Goal: Navigation & Orientation: Find specific page/section

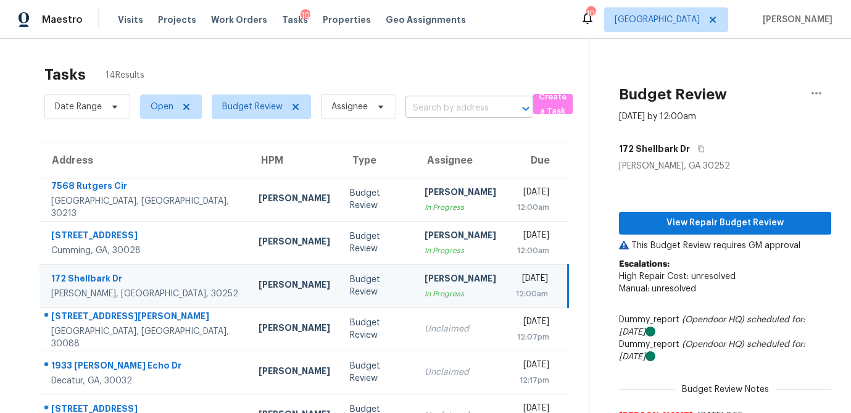
click at [464, 104] on input "text" at bounding box center [452, 108] width 93 height 19
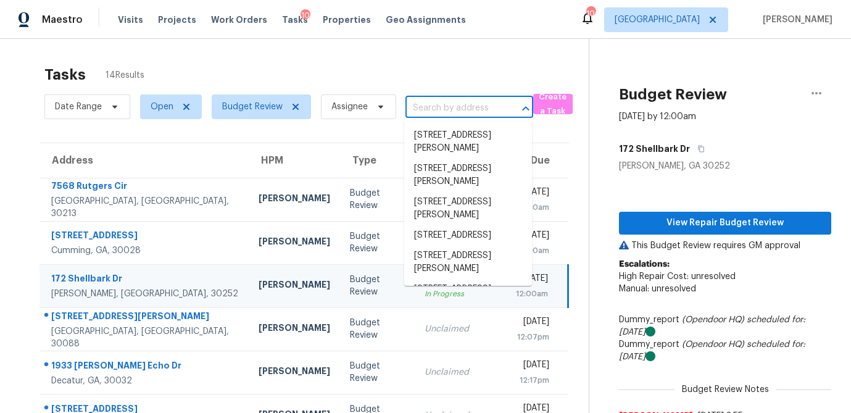
paste input "[STREET_ADDRESS][PERSON_NAME]"
type input "[STREET_ADDRESS][PERSON_NAME]"
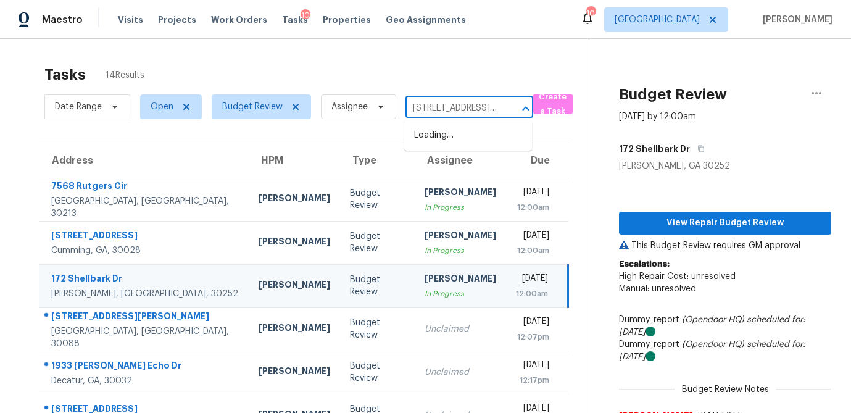
scroll to position [0, 74]
click at [443, 135] on li "95 Pine Tree Dr, McDonough, GA 30252" at bounding box center [468, 141] width 128 height 33
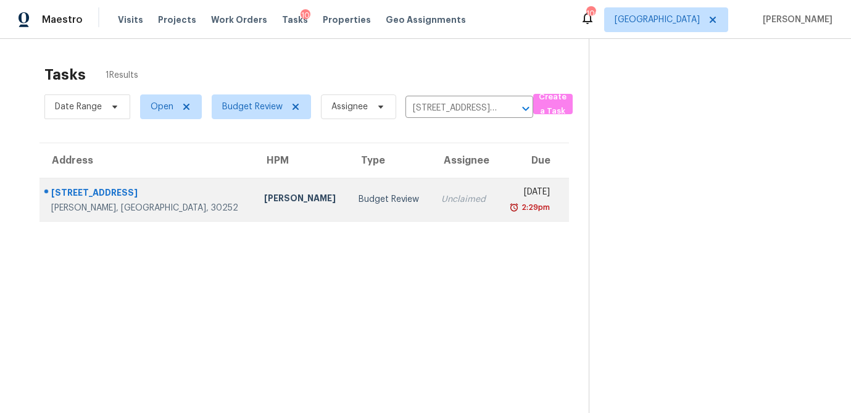
click at [264, 204] on div "[PERSON_NAME]" at bounding box center [301, 199] width 75 height 15
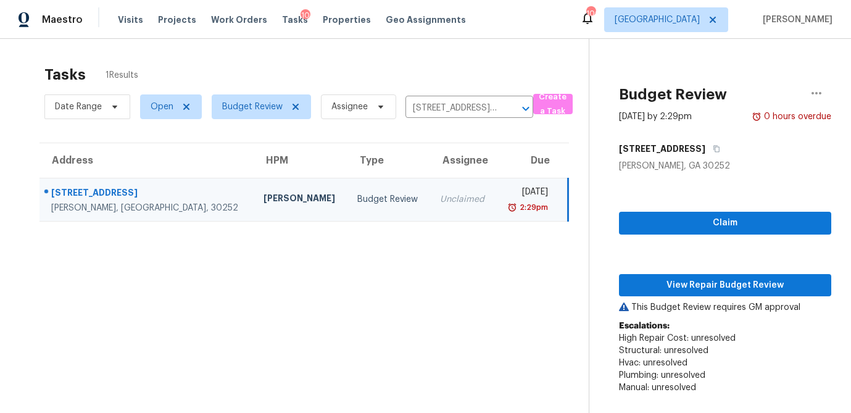
scroll to position [49, 0]
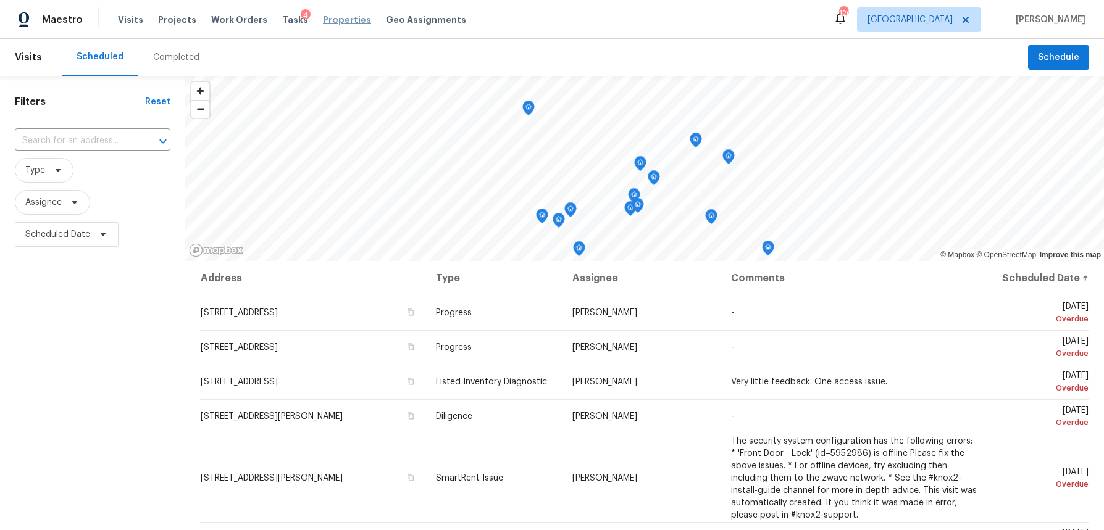
click at [331, 20] on span "Properties" at bounding box center [347, 20] width 48 height 12
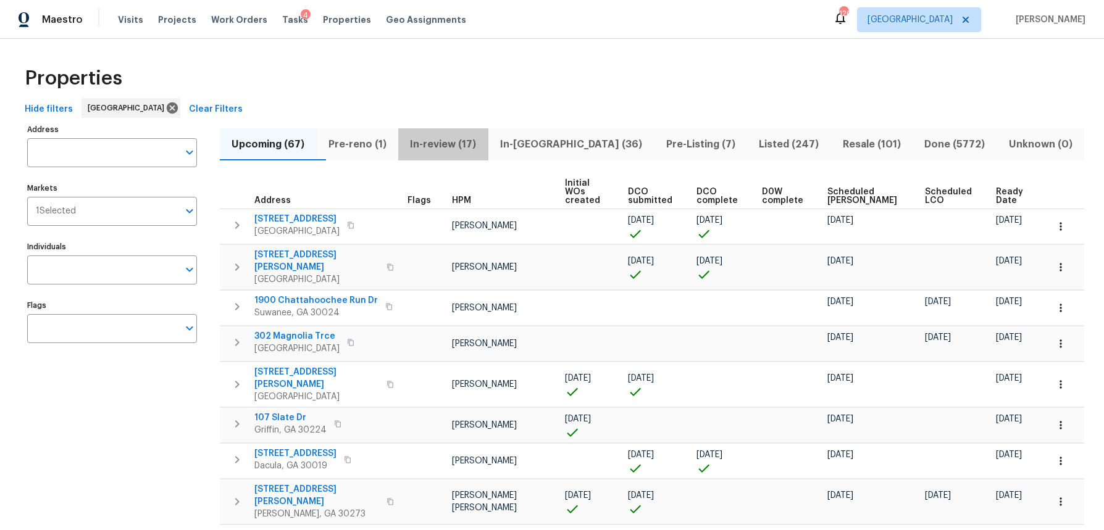
click at [451, 141] on span "In-review (17)" at bounding box center [443, 144] width 75 height 17
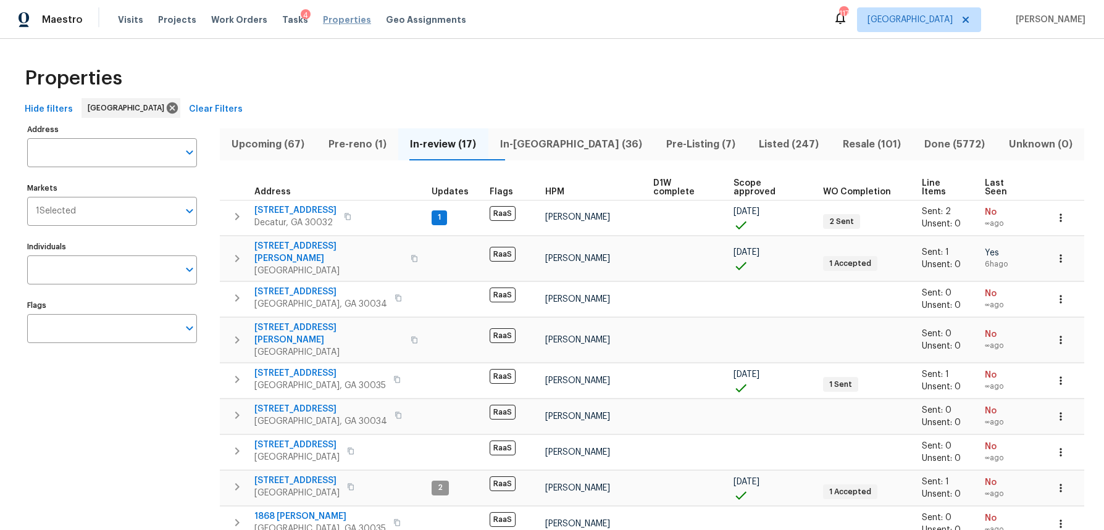
click at [323, 22] on span "Properties" at bounding box center [347, 20] width 48 height 12
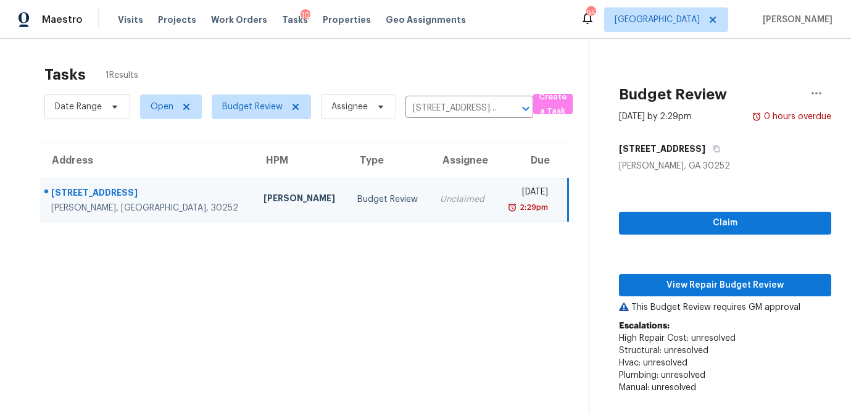
scroll to position [49, 0]
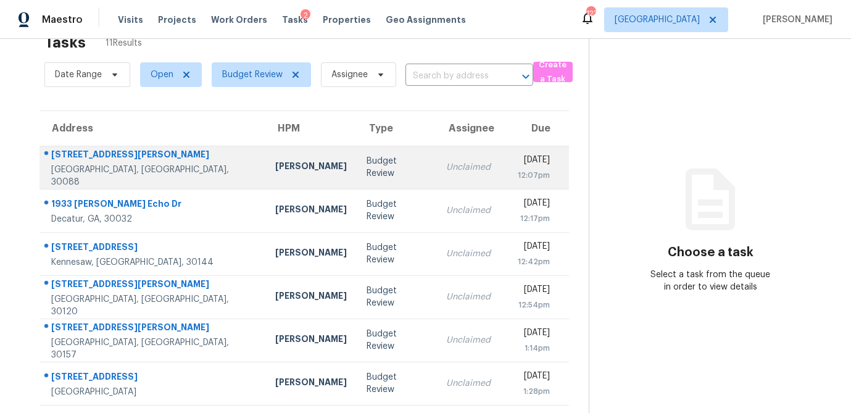
scroll to position [33, 0]
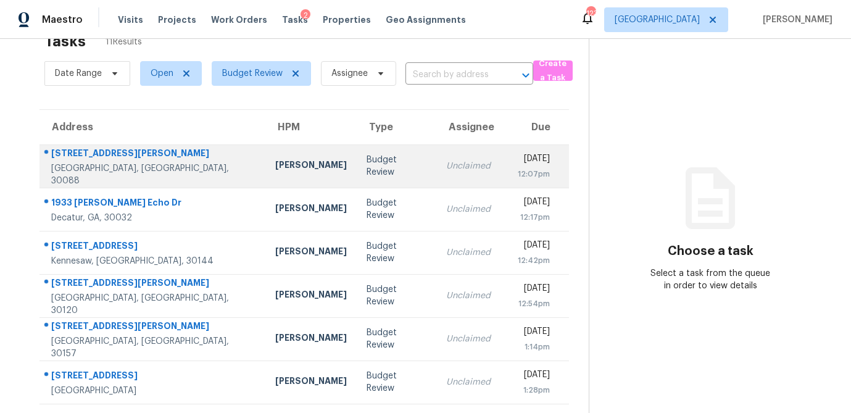
click at [367, 168] on div "Budget Review" at bounding box center [396, 166] width 59 height 25
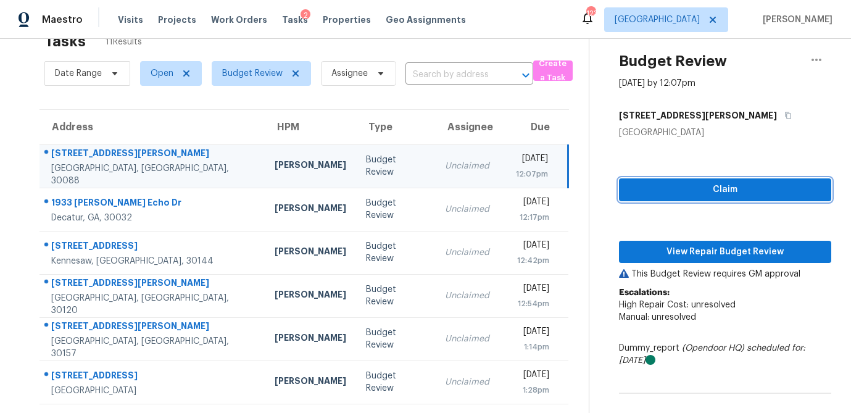
click at [691, 195] on span "Claim" at bounding box center [725, 189] width 193 height 15
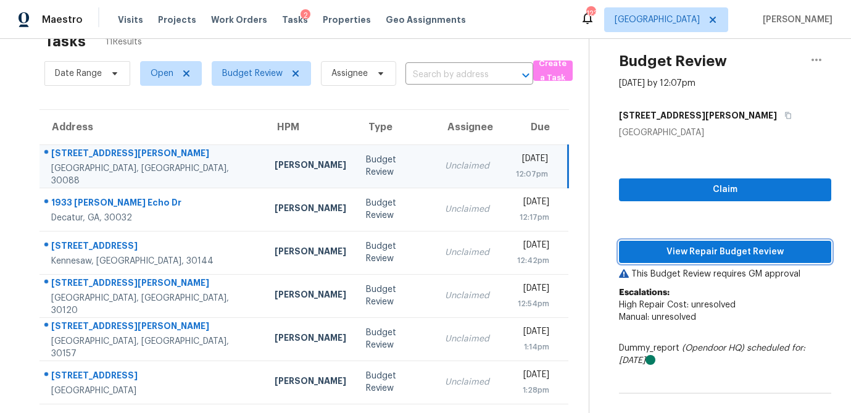
click at [686, 256] on span "View Repair Budget Review" at bounding box center [725, 251] width 193 height 15
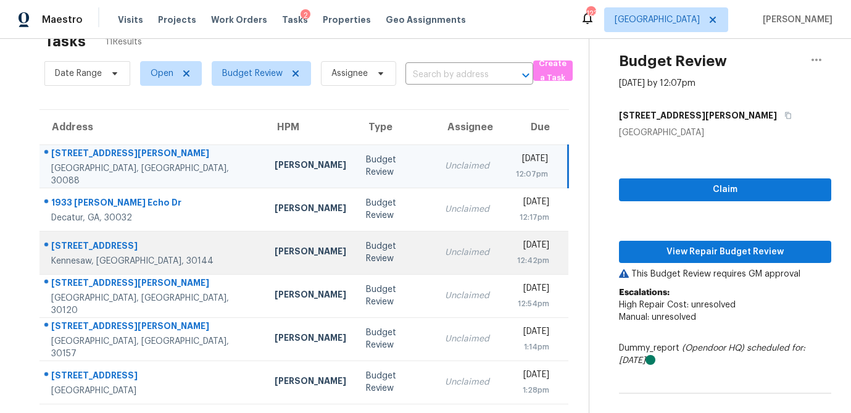
scroll to position [58, 0]
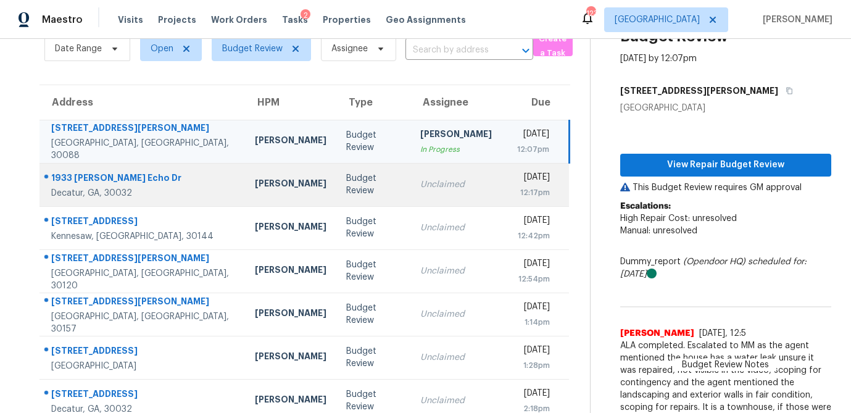
click at [346, 195] on div "Budget Review" at bounding box center [373, 184] width 54 height 25
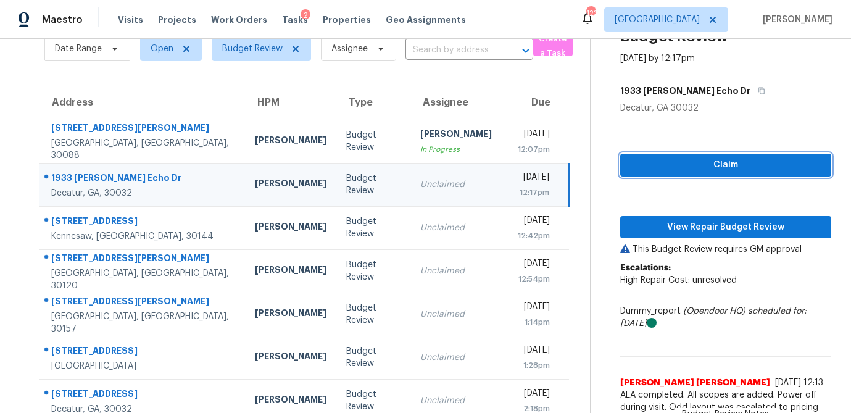
drag, startPoint x: 658, startPoint y: 167, endPoint x: 646, endPoint y: 212, distance: 47.3
click at [658, 167] on span "Claim" at bounding box center [725, 164] width 191 height 15
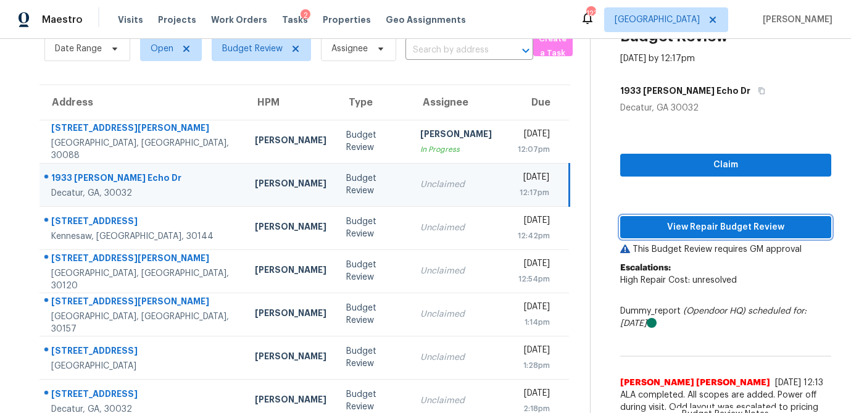
click at [649, 238] on button "View Repair Budget Review" at bounding box center [725, 227] width 211 height 23
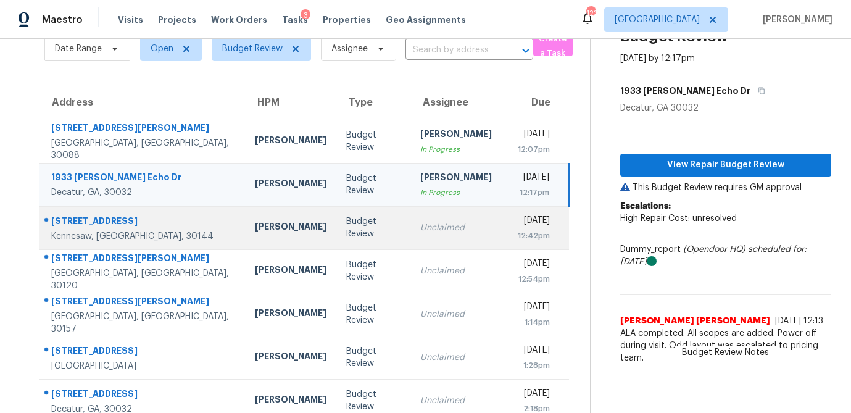
click at [346, 228] on div "Budget Review" at bounding box center [373, 227] width 54 height 25
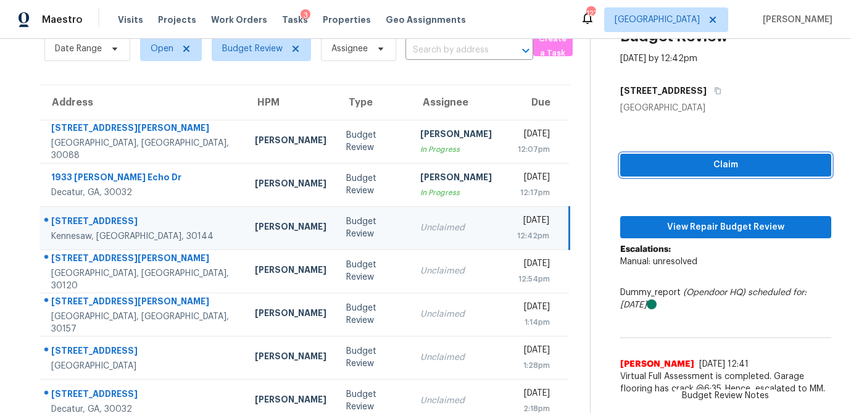
click at [710, 170] on span "Claim" at bounding box center [725, 164] width 191 height 15
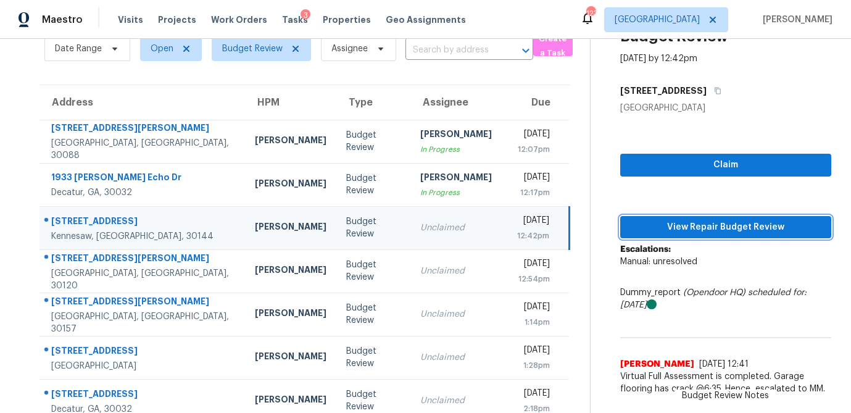
click at [698, 230] on span "View Repair Budget Review" at bounding box center [725, 227] width 191 height 15
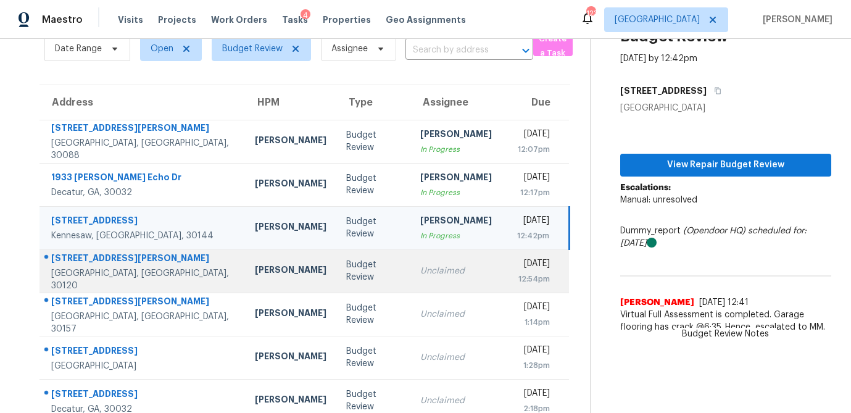
click at [411, 275] on td "Unclaimed" at bounding box center [456, 270] width 91 height 43
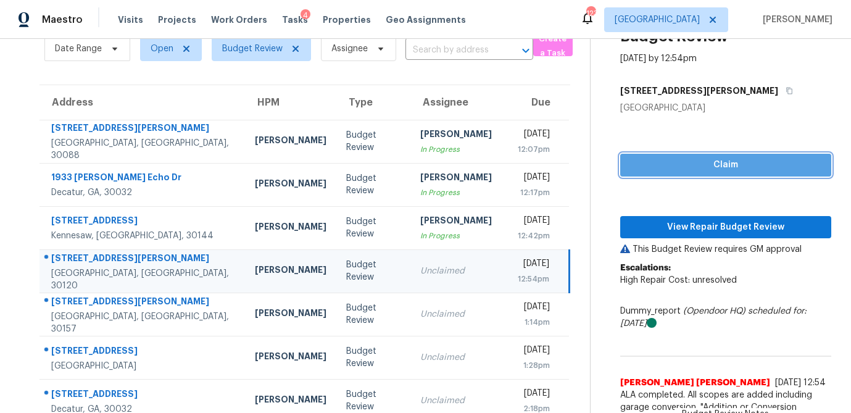
click at [689, 162] on span "Claim" at bounding box center [725, 164] width 191 height 15
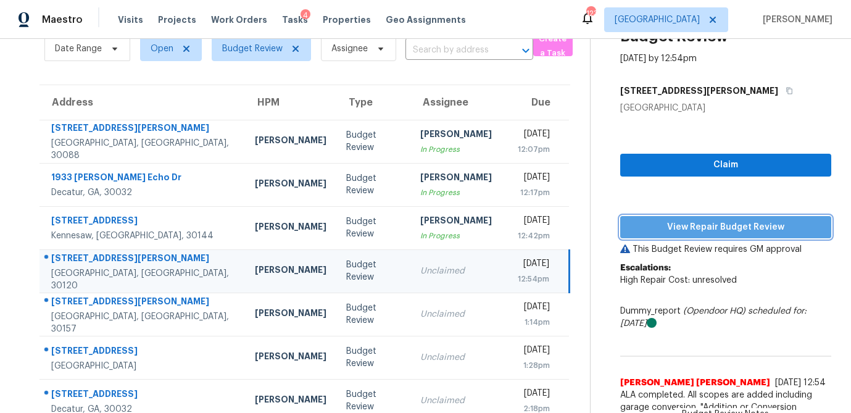
click at [673, 229] on span "View Repair Budget Review" at bounding box center [725, 227] width 191 height 15
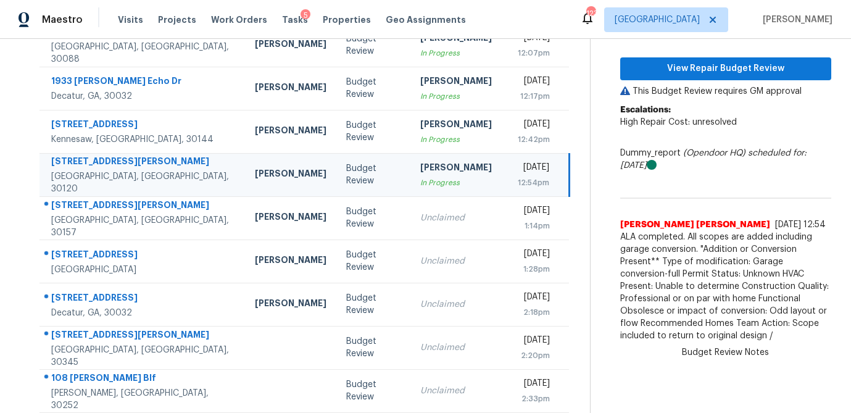
scroll to position [230, 0]
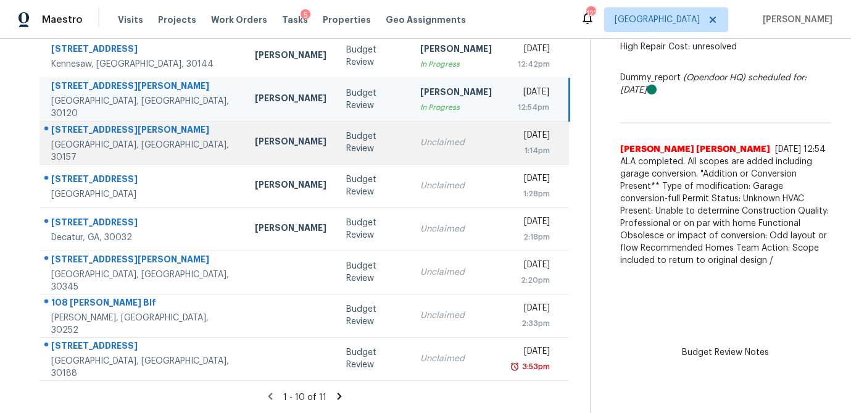
click at [346, 144] on div "Budget Review" at bounding box center [373, 142] width 54 height 25
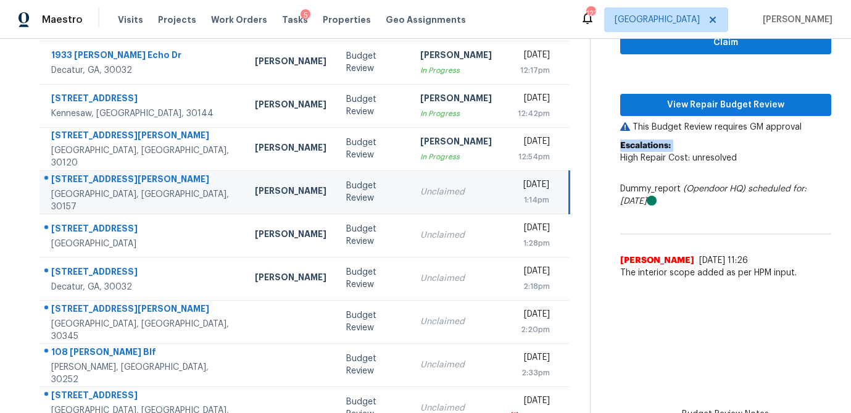
scroll to position [173, 0]
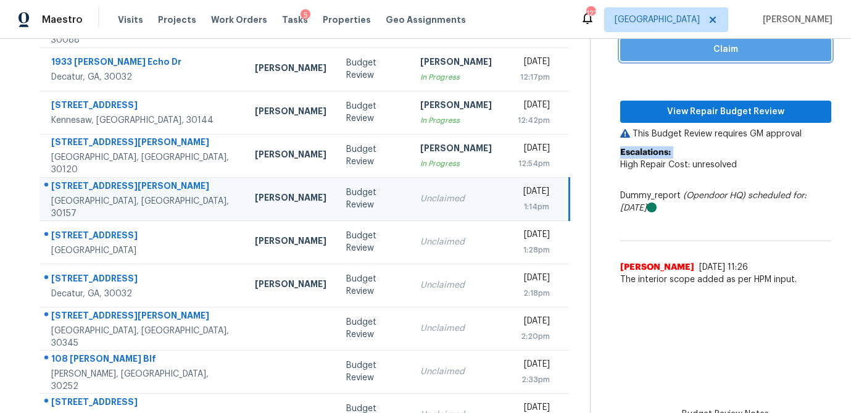
drag, startPoint x: 714, startPoint y: 48, endPoint x: 695, endPoint y: 99, distance: 53.9
click at [714, 48] on span "Claim" at bounding box center [725, 49] width 191 height 15
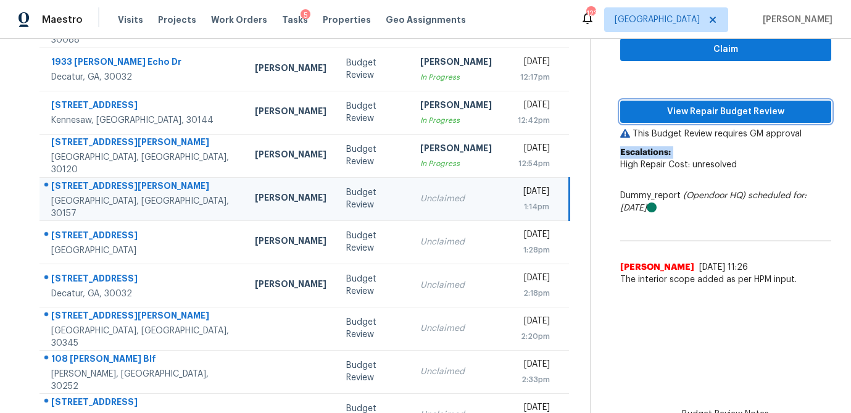
click at [695, 112] on span "View Repair Budget Review" at bounding box center [725, 111] width 191 height 15
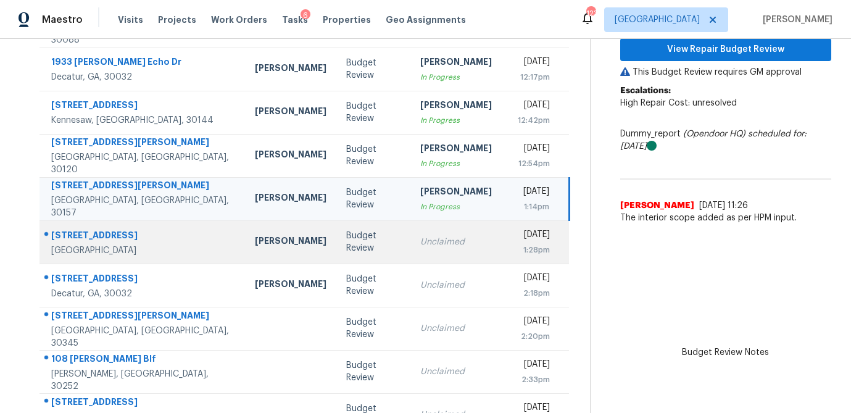
click at [420, 247] on div "Unclaimed" at bounding box center [456, 242] width 72 height 12
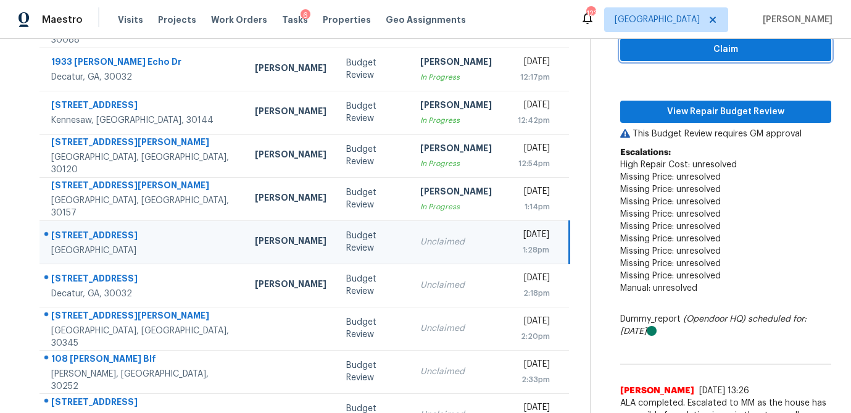
drag, startPoint x: 772, startPoint y: 52, endPoint x: 758, endPoint y: 72, distance: 24.0
click at [772, 52] on span "Claim" at bounding box center [725, 49] width 191 height 15
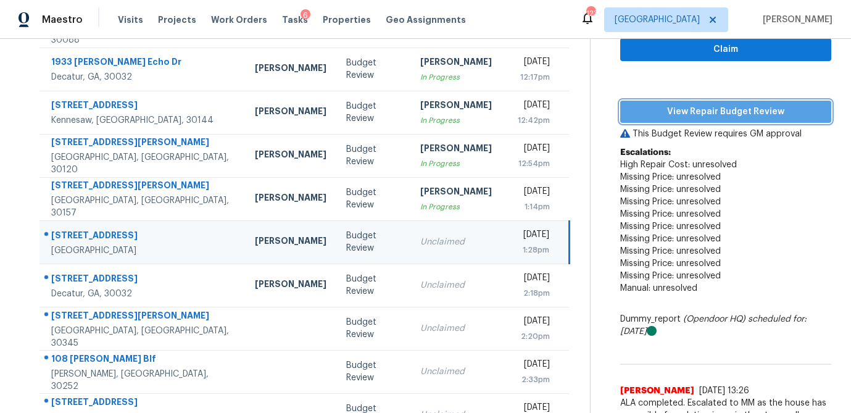
click at [741, 110] on span "View Repair Budget Review" at bounding box center [725, 111] width 191 height 15
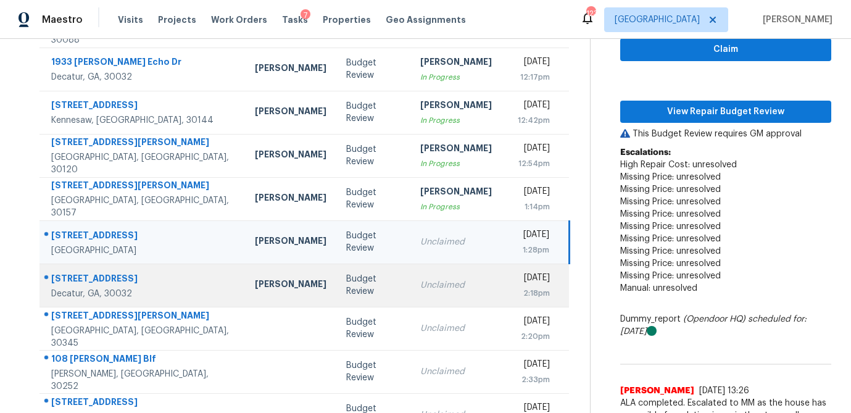
scroll to position [230, 0]
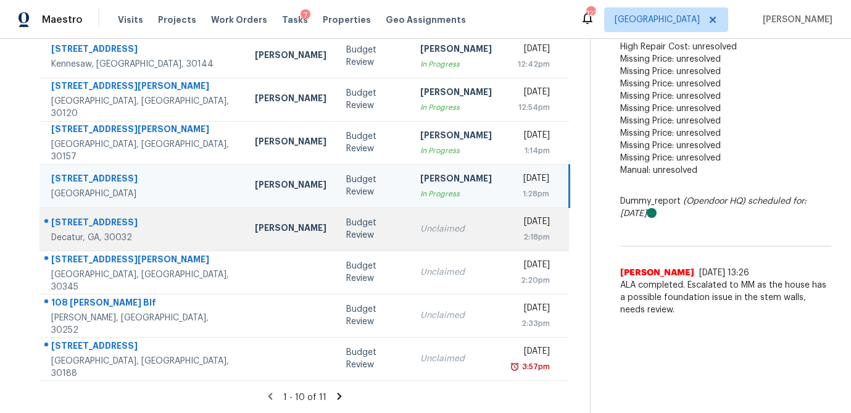
click at [349, 240] on td "Budget Review" at bounding box center [373, 228] width 74 height 43
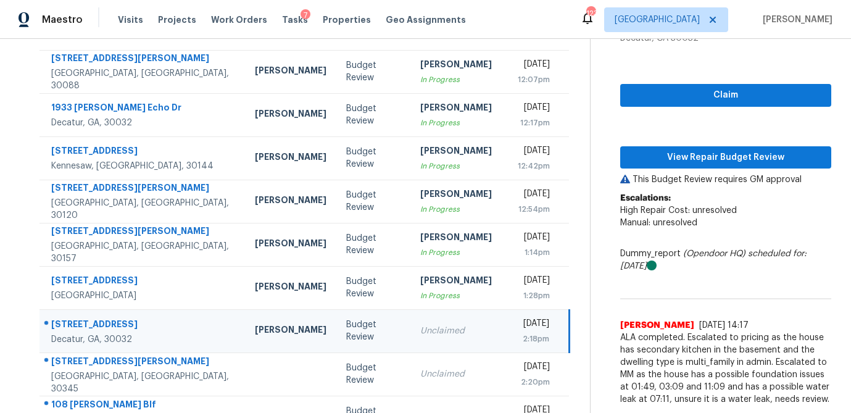
scroll to position [127, 0]
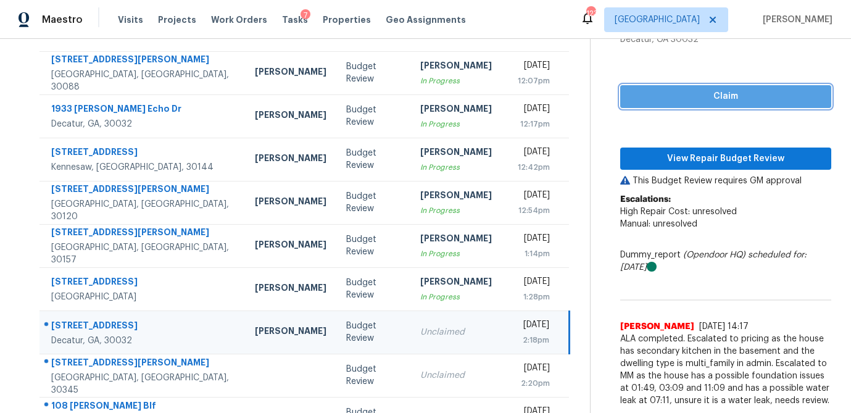
click at [728, 94] on span "Claim" at bounding box center [725, 96] width 191 height 15
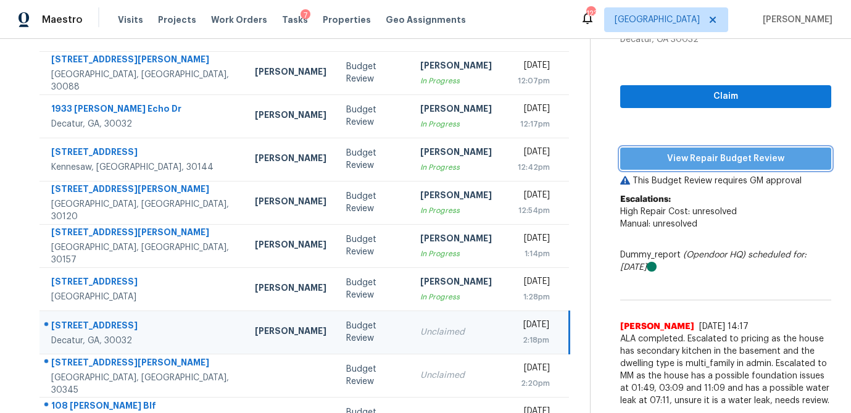
click at [707, 154] on span "View Repair Budget Review" at bounding box center [725, 158] width 191 height 15
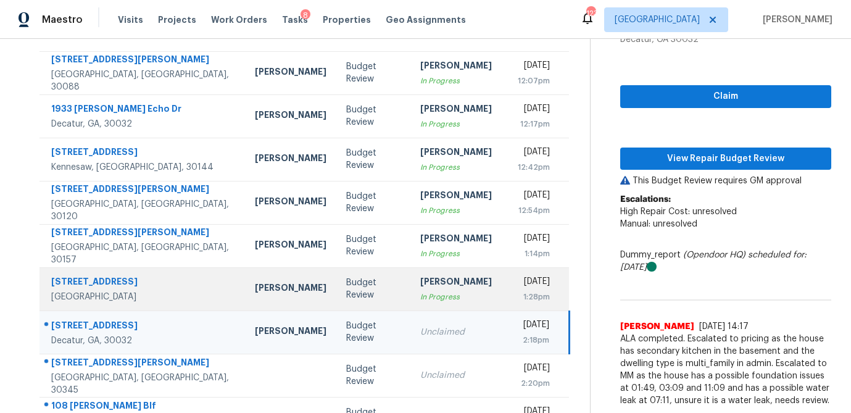
scroll to position [230, 0]
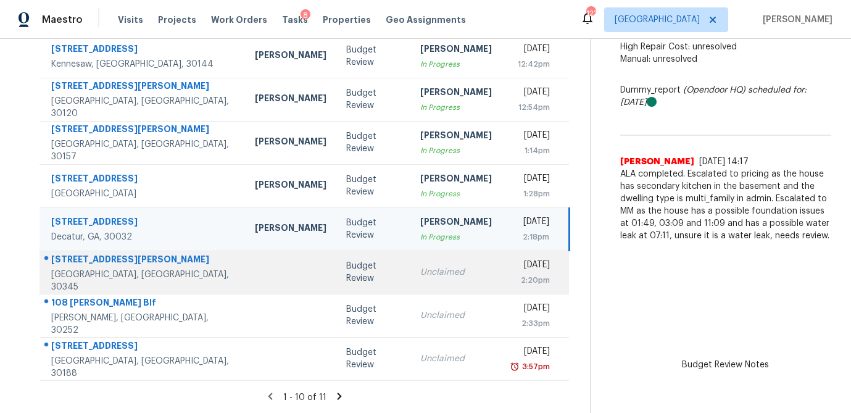
click at [420, 274] on div "Unclaimed" at bounding box center [456, 272] width 72 height 12
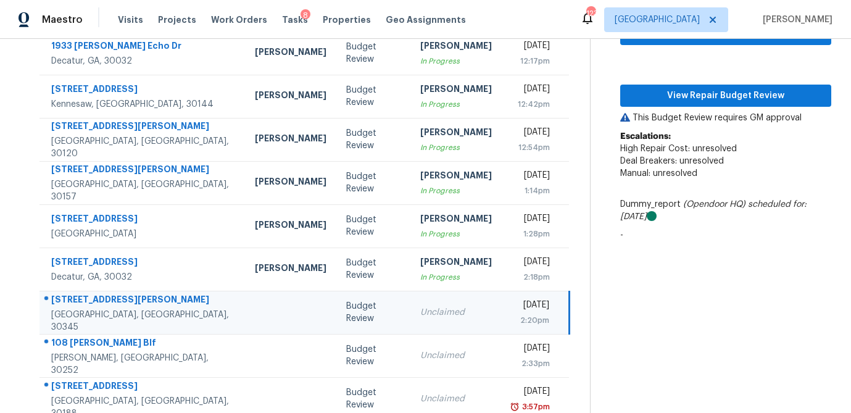
scroll to position [166, 0]
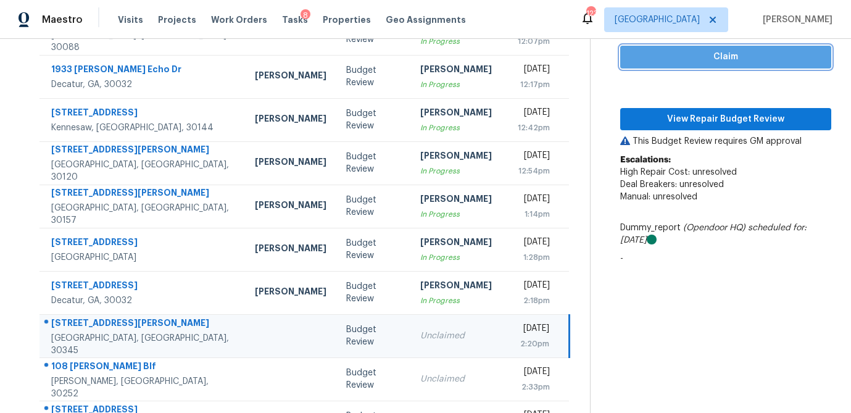
drag, startPoint x: 706, startPoint y: 56, endPoint x: 673, endPoint y: 106, distance: 59.8
click at [706, 56] on span "Claim" at bounding box center [725, 56] width 191 height 15
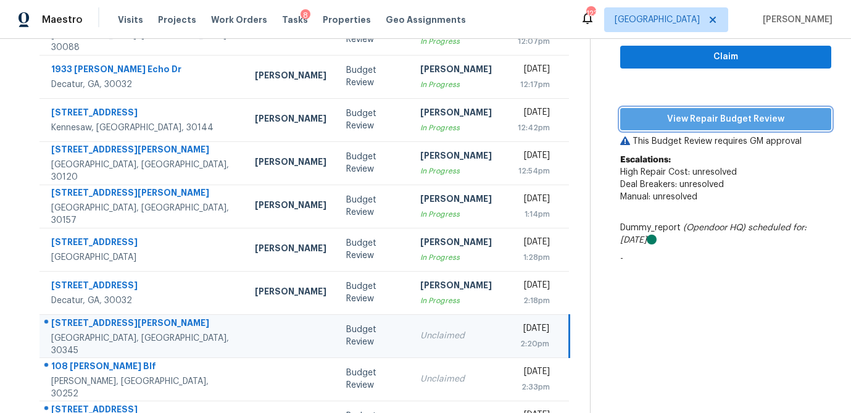
click at [669, 124] on span "View Repair Budget Review" at bounding box center [725, 119] width 191 height 15
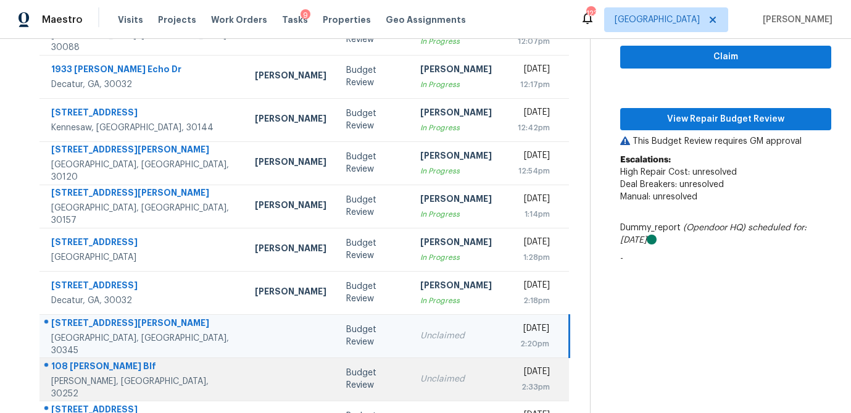
scroll to position [230, 0]
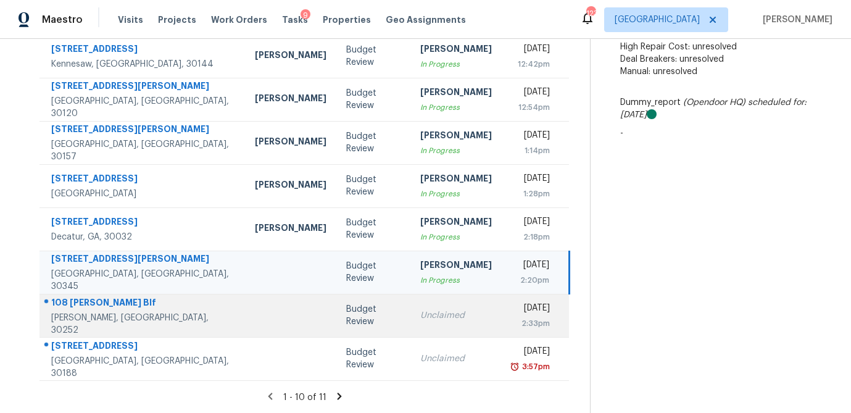
click at [420, 318] on div "Unclaimed" at bounding box center [456, 315] width 72 height 12
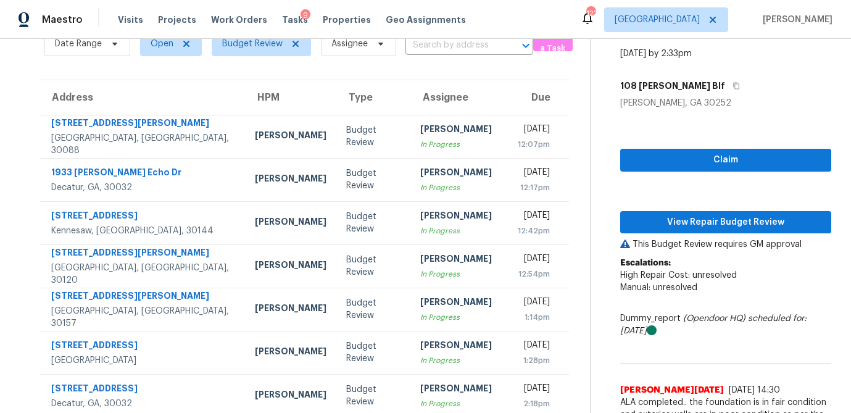
scroll to position [61, 0]
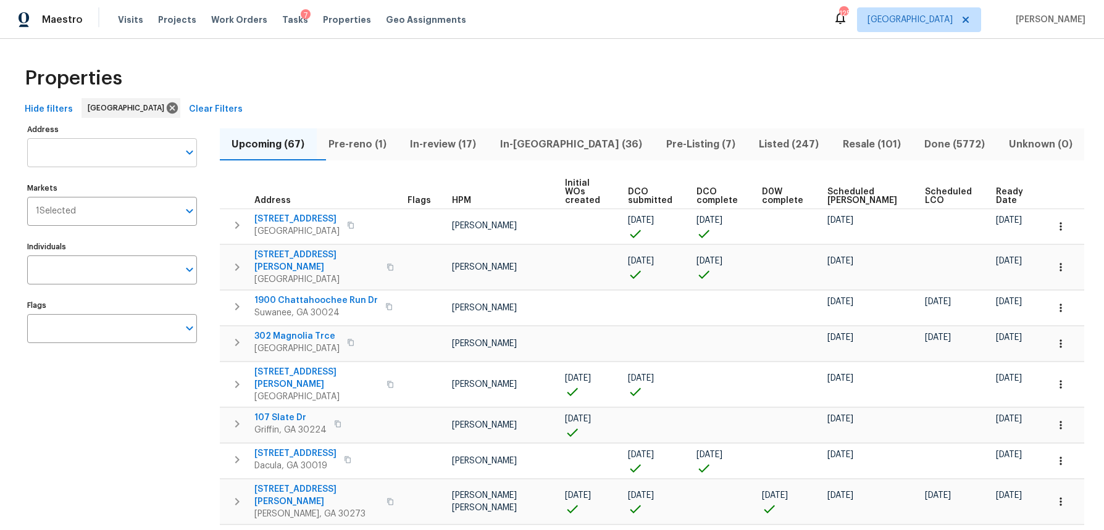
click at [73, 145] on input "Address" at bounding box center [102, 152] width 151 height 29
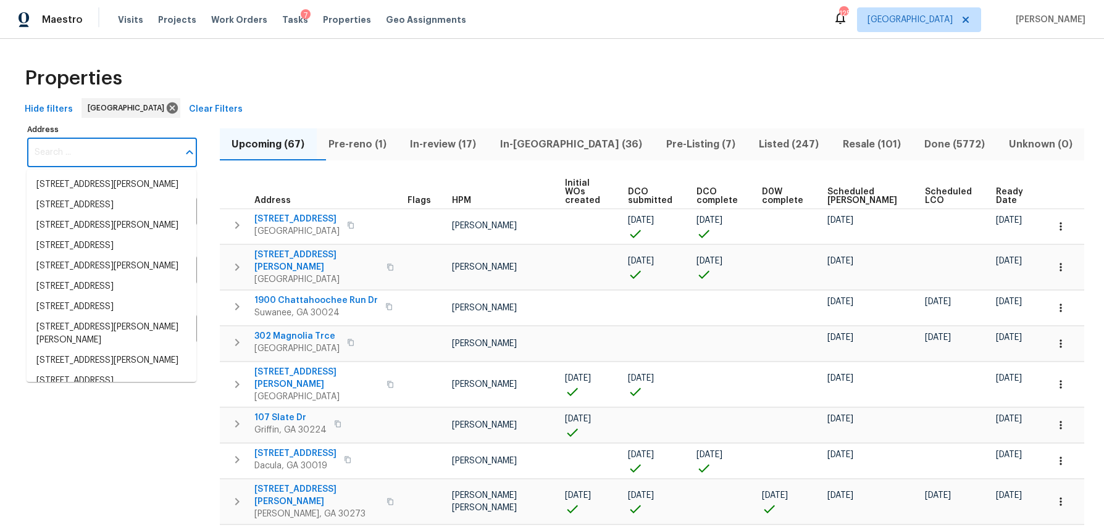
paste input "1869 Appaloosa Mill Ct , Buford, GA 30519"
type input "1869 Appaloosa Mill Ct , Buford, GA 30519"
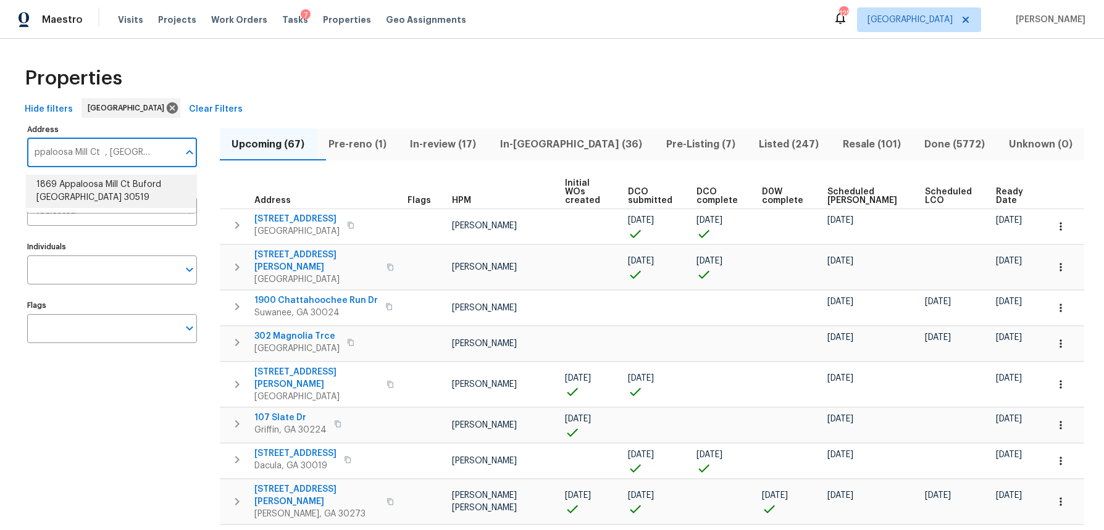
click at [99, 201] on li "1869 Appaloosa Mill Ct Buford GA 30519" at bounding box center [112, 191] width 170 height 33
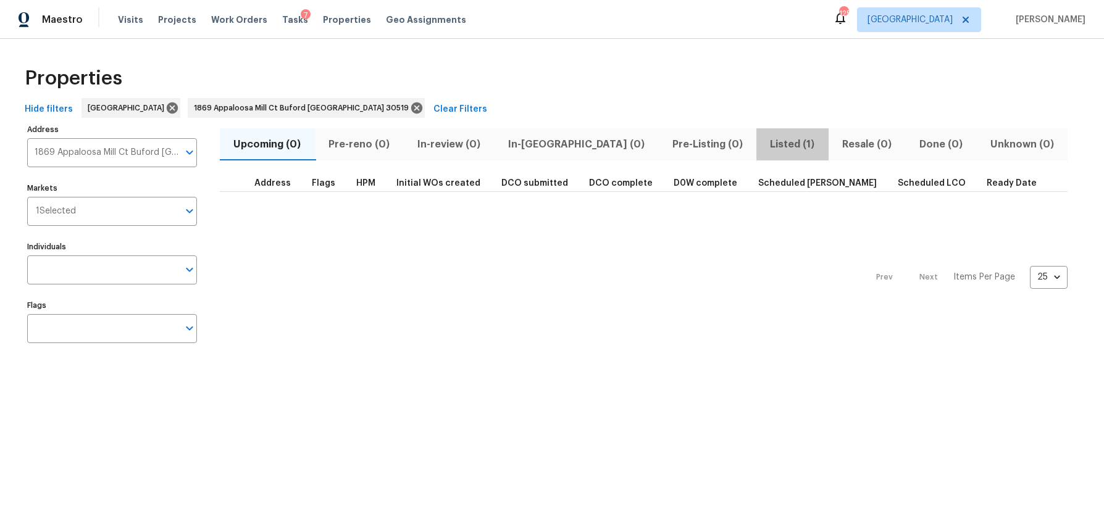
click at [764, 149] on span "Listed (1)" at bounding box center [792, 144] width 57 height 17
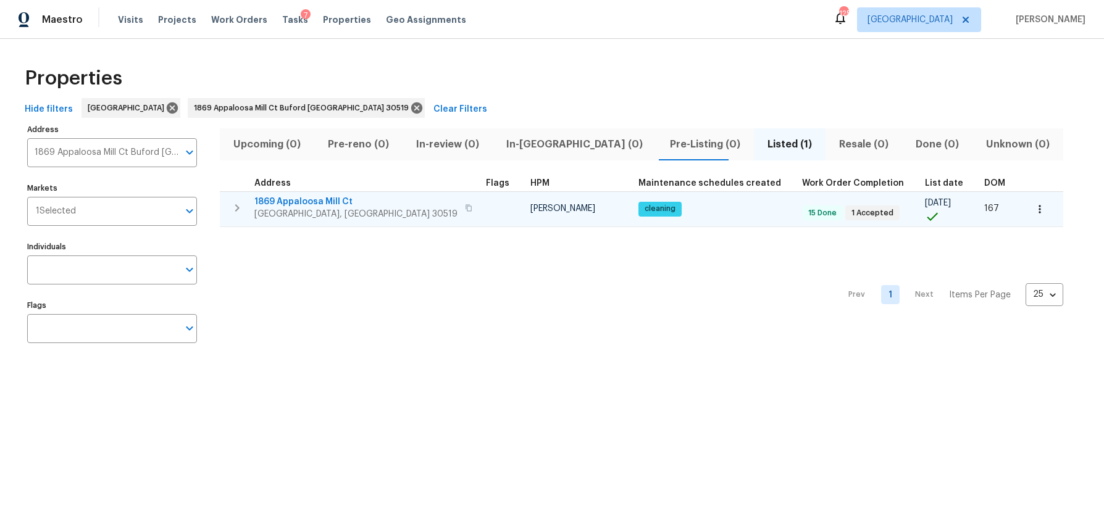
drag, startPoint x: 323, startPoint y: 199, endPoint x: 343, endPoint y: 207, distance: 22.1
click at [323, 199] on span "1869 Appaloosa Mill Ct" at bounding box center [355, 202] width 203 height 12
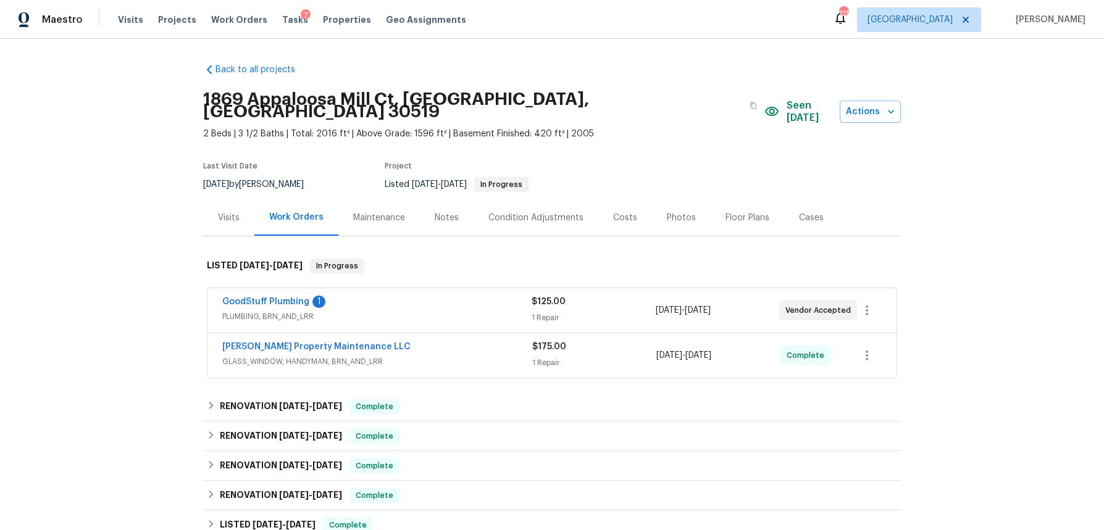
click at [667, 212] on div "Photos" at bounding box center [681, 218] width 29 height 12
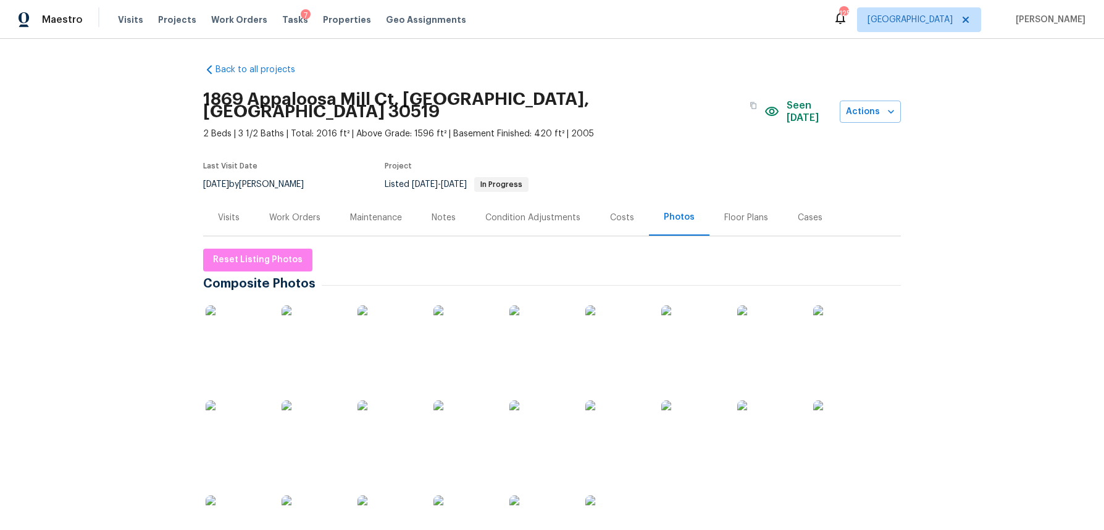
click at [261, 324] on img at bounding box center [237, 337] width 62 height 62
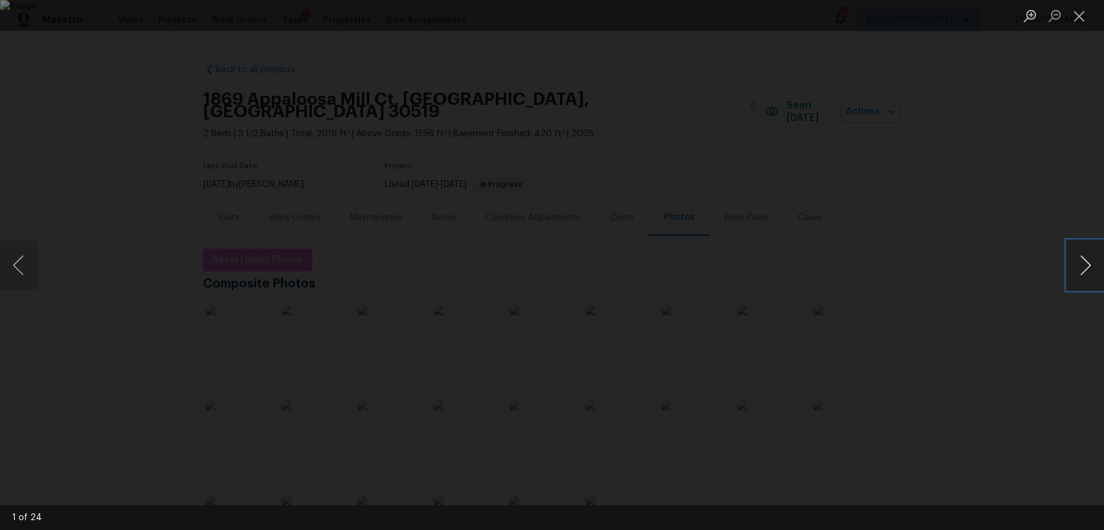
click at [1083, 265] on button "Next image" at bounding box center [1085, 265] width 37 height 49
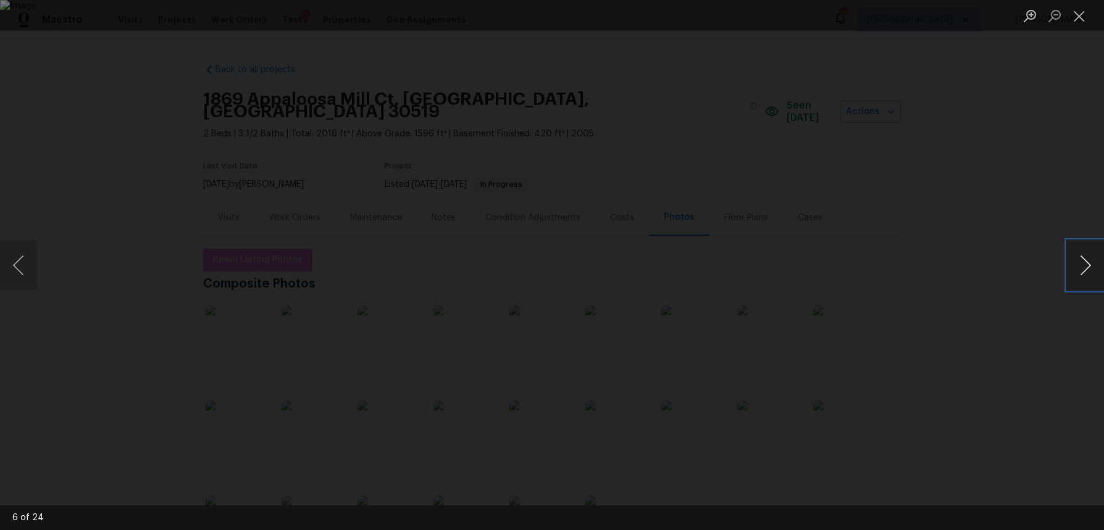
click at [1083, 265] on button "Next image" at bounding box center [1085, 265] width 37 height 49
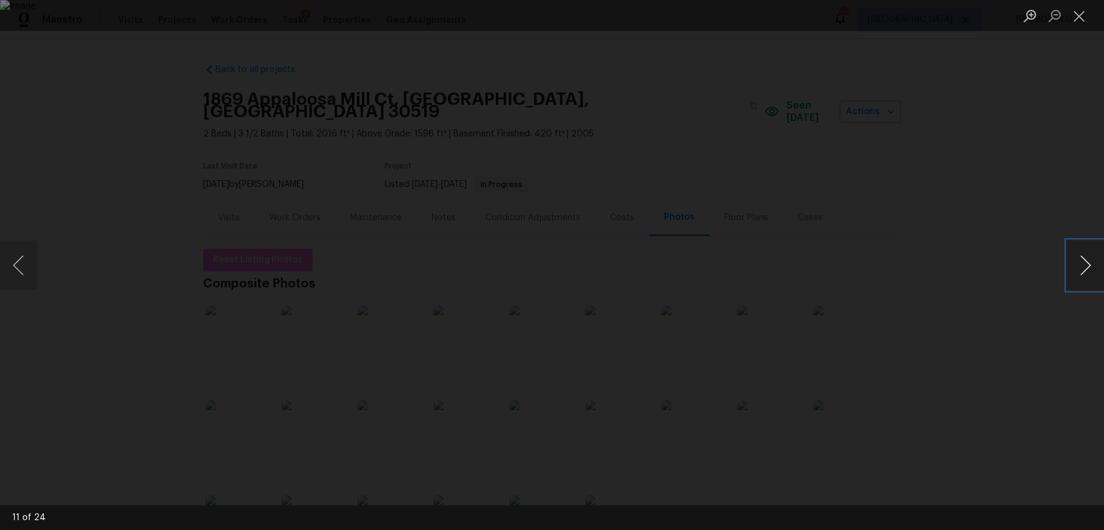
click at [1083, 265] on button "Next image" at bounding box center [1085, 265] width 37 height 49
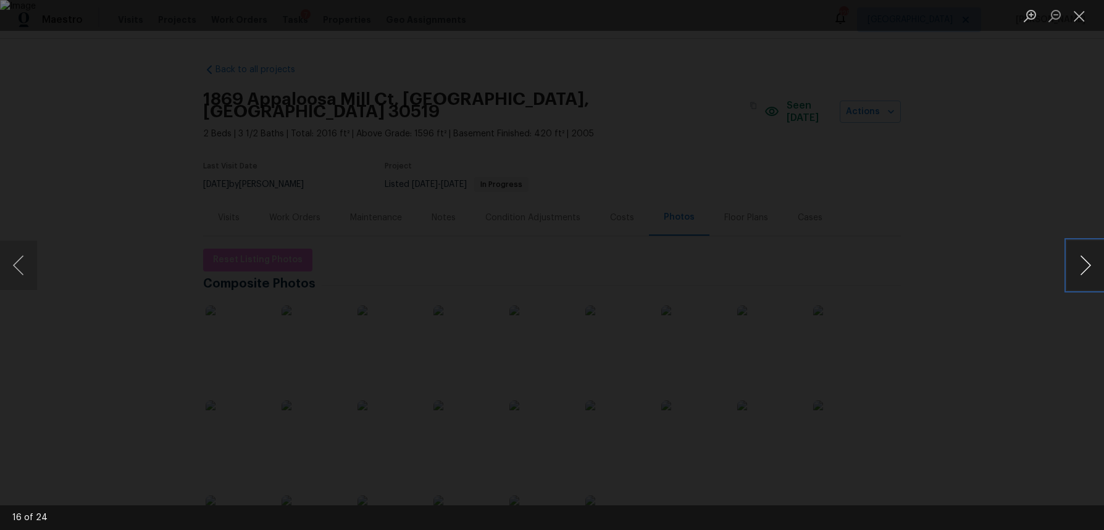
click at [1083, 265] on button "Next image" at bounding box center [1085, 265] width 37 height 49
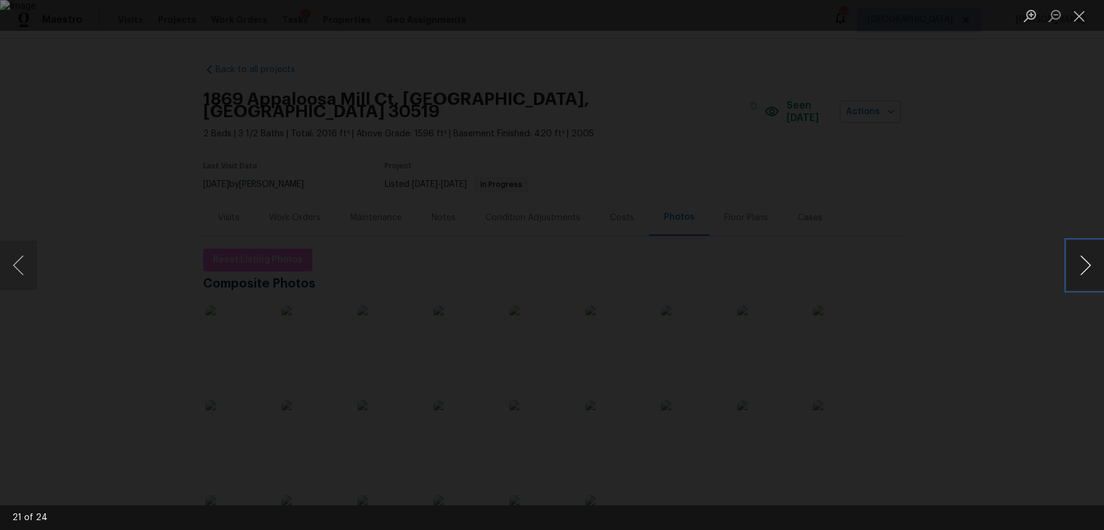
click at [1083, 265] on button "Next image" at bounding box center [1085, 265] width 37 height 49
click at [18, 266] on button "Previous image" at bounding box center [18, 265] width 37 height 49
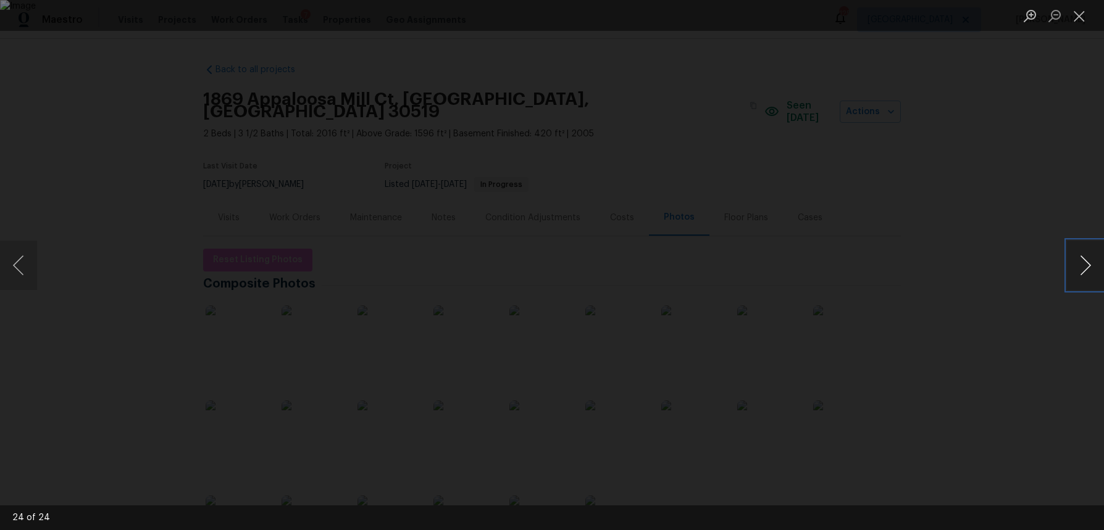
click at [1082, 268] on button "Next image" at bounding box center [1085, 265] width 37 height 49
click at [1080, 13] on button "Close lightbox" at bounding box center [1079, 16] width 25 height 22
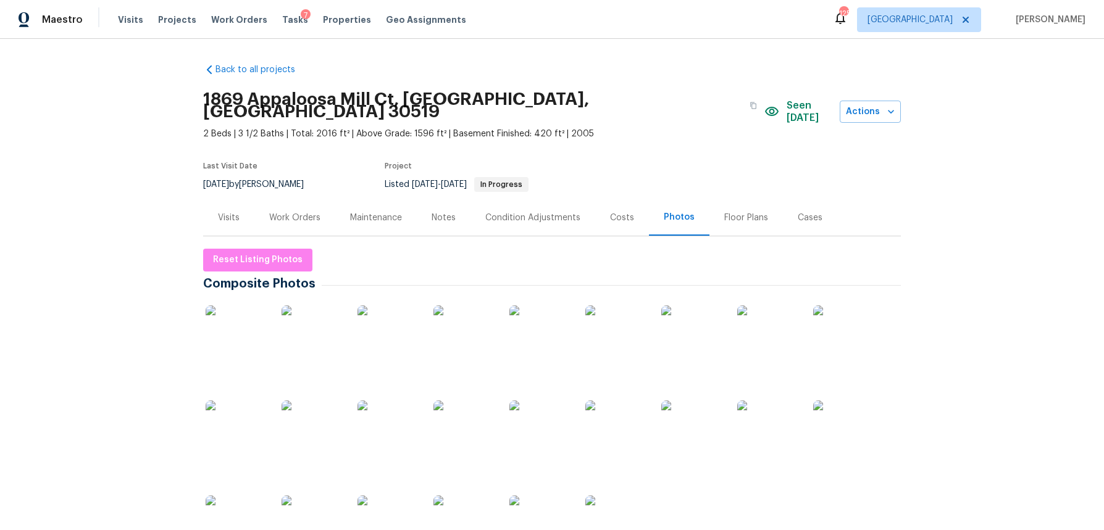
click at [237, 212] on div "Visits" at bounding box center [229, 218] width 22 height 12
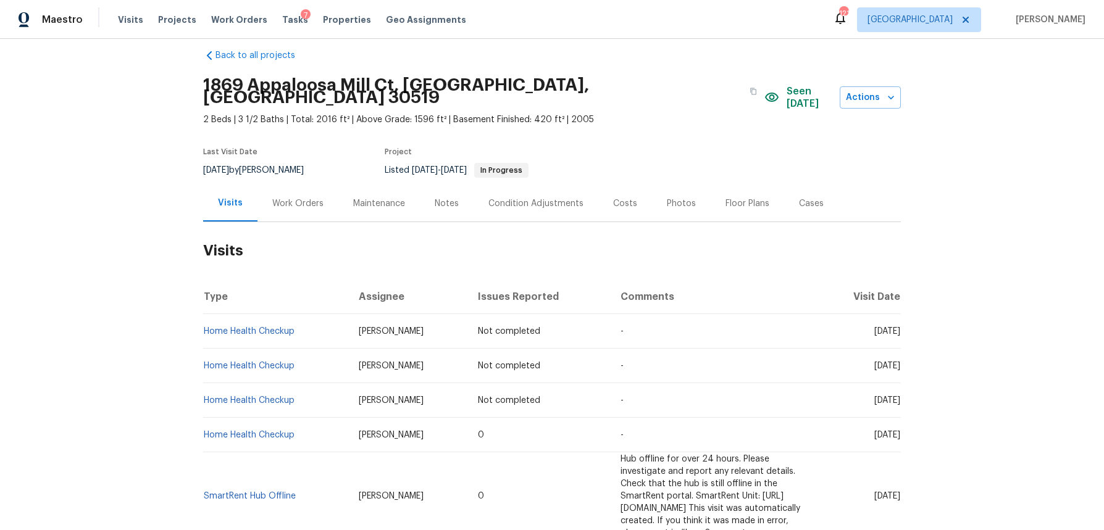
scroll to position [8, 0]
